Goal: Task Accomplishment & Management: Complete application form

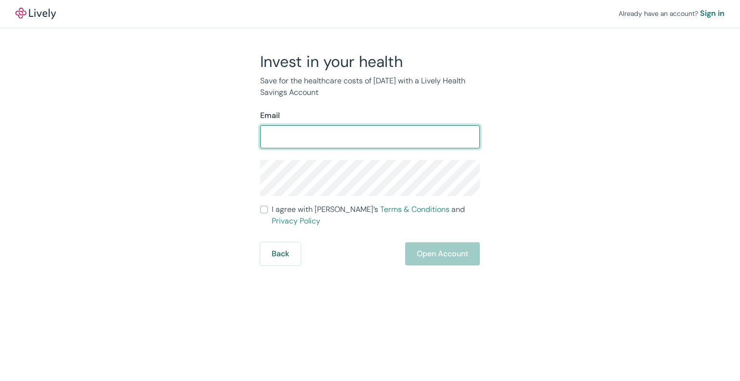
click at [372, 136] on input "Email" at bounding box center [370, 136] width 220 height 19
type input "[EMAIL_ADDRESS][PERSON_NAME][DOMAIN_NAME]"
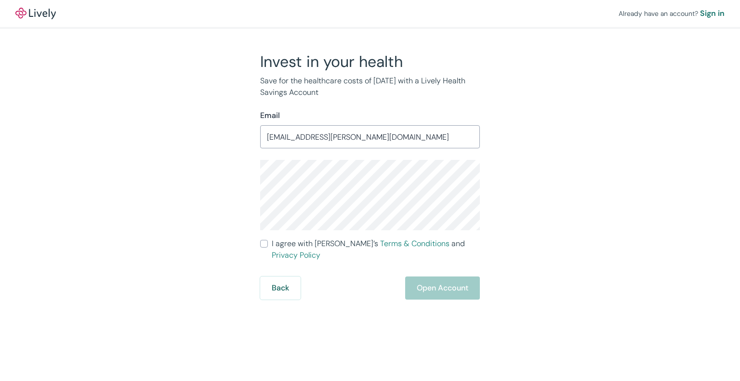
click at [195, 186] on div "Invest in your health Save for the healthcare costs of [DATE] with a Lively Hea…" at bounding box center [364, 175] width 462 height 247
click at [226, 187] on div "Invest in your health Save for the healthcare costs of [DATE] with a Lively Hea…" at bounding box center [364, 175] width 462 height 247
click at [341, 297] on div "Already have an account? Sign in Invest in your health Save for the healthcare …" at bounding box center [370, 190] width 740 height 381
click at [281, 246] on span "I agree with Lively’s Terms & Conditions and Privacy Policy" at bounding box center [376, 249] width 208 height 23
click at [268, 246] on input "I agree with Lively’s Terms & Conditions and Privacy Policy" at bounding box center [264, 244] width 8 height 8
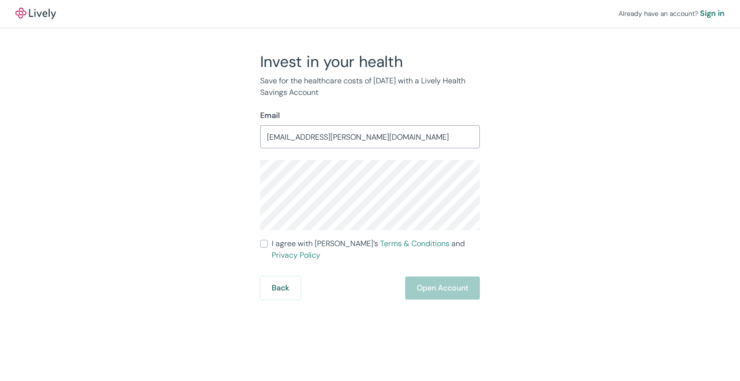
checkbox input "true"
click at [451, 276] on button "Open Account" at bounding box center [442, 287] width 75 height 23
